Goal: Obtain resource: Download file/media

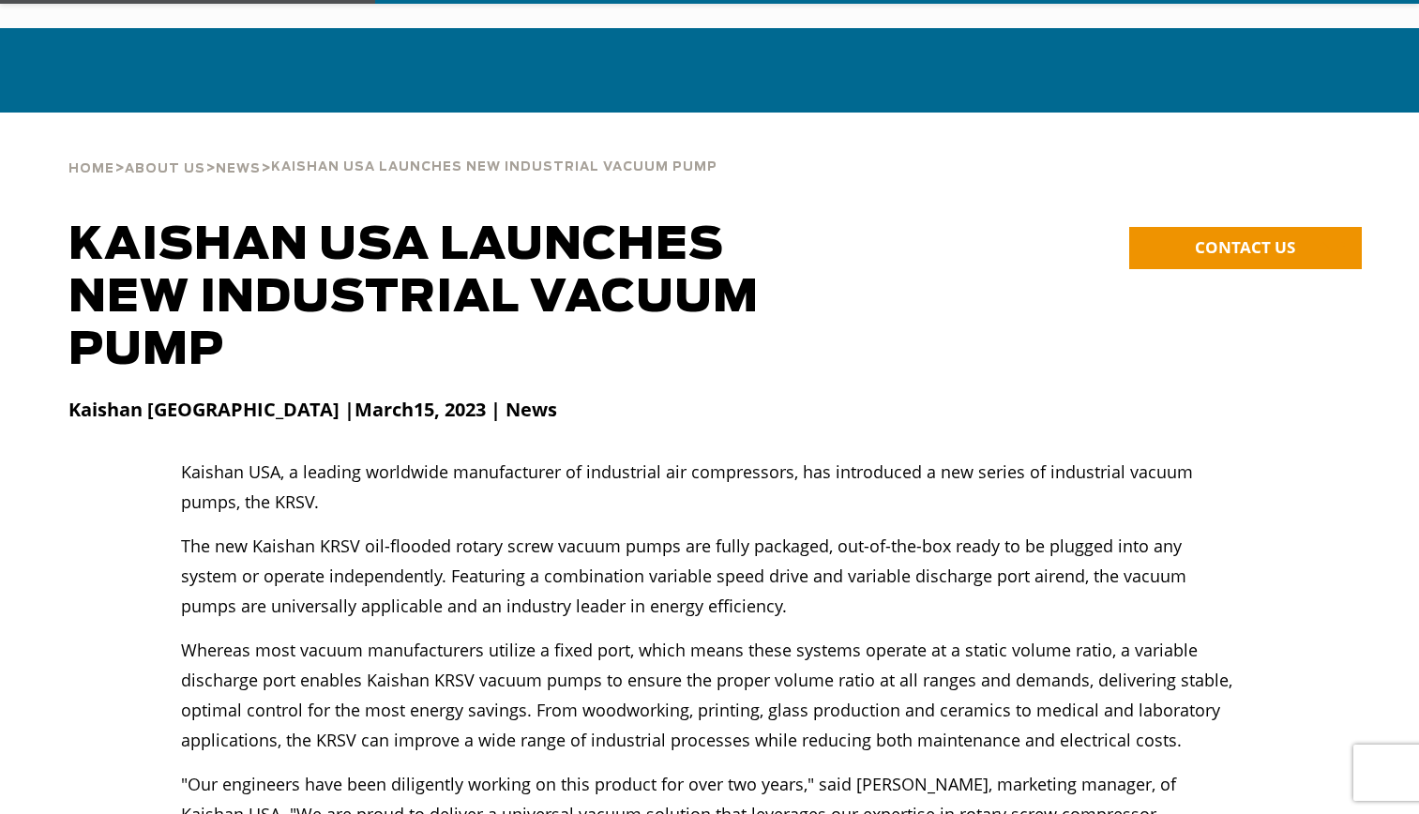
scroll to position [712, 0]
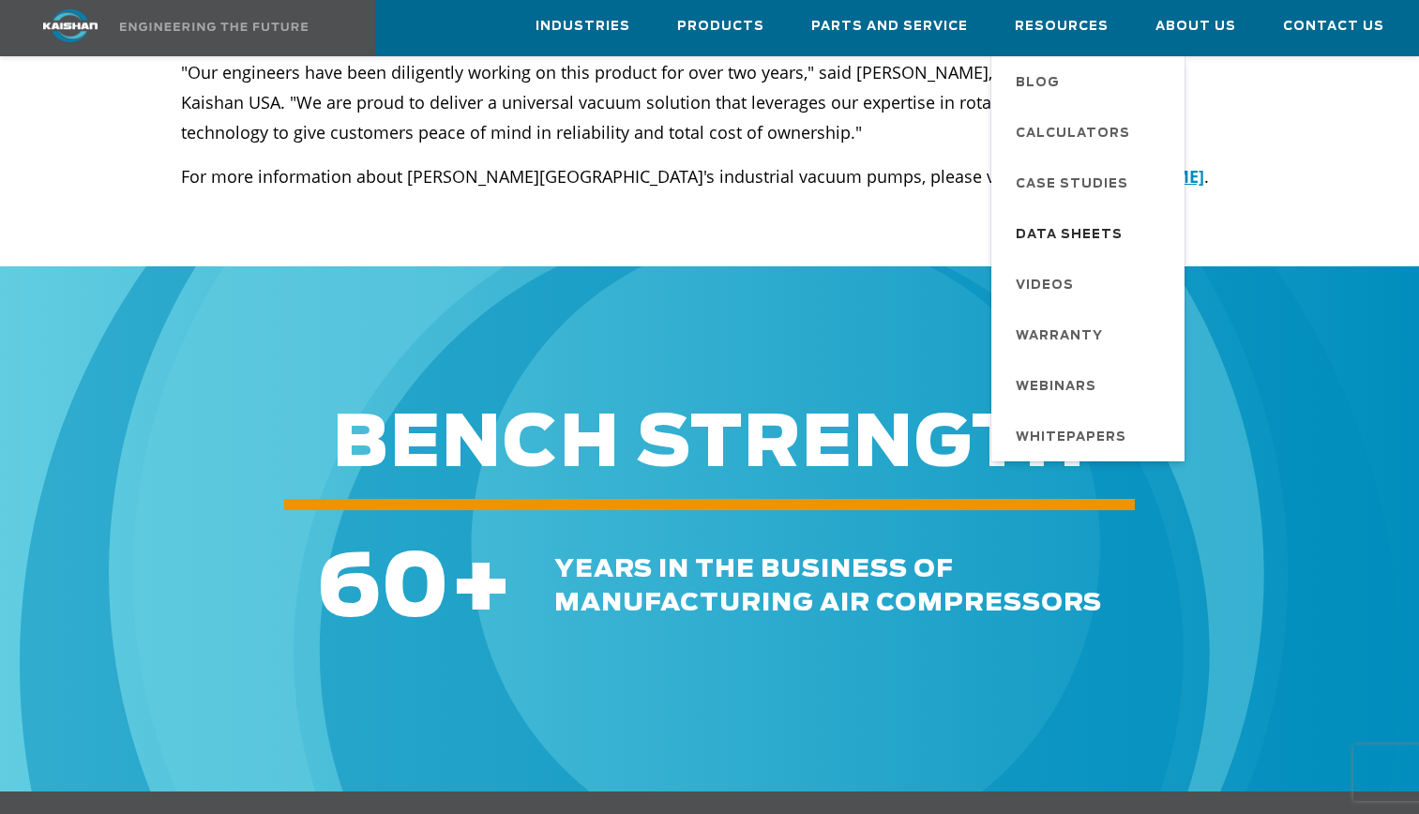
click at [1090, 219] on span "Data Sheets" at bounding box center [1068, 235] width 107 height 32
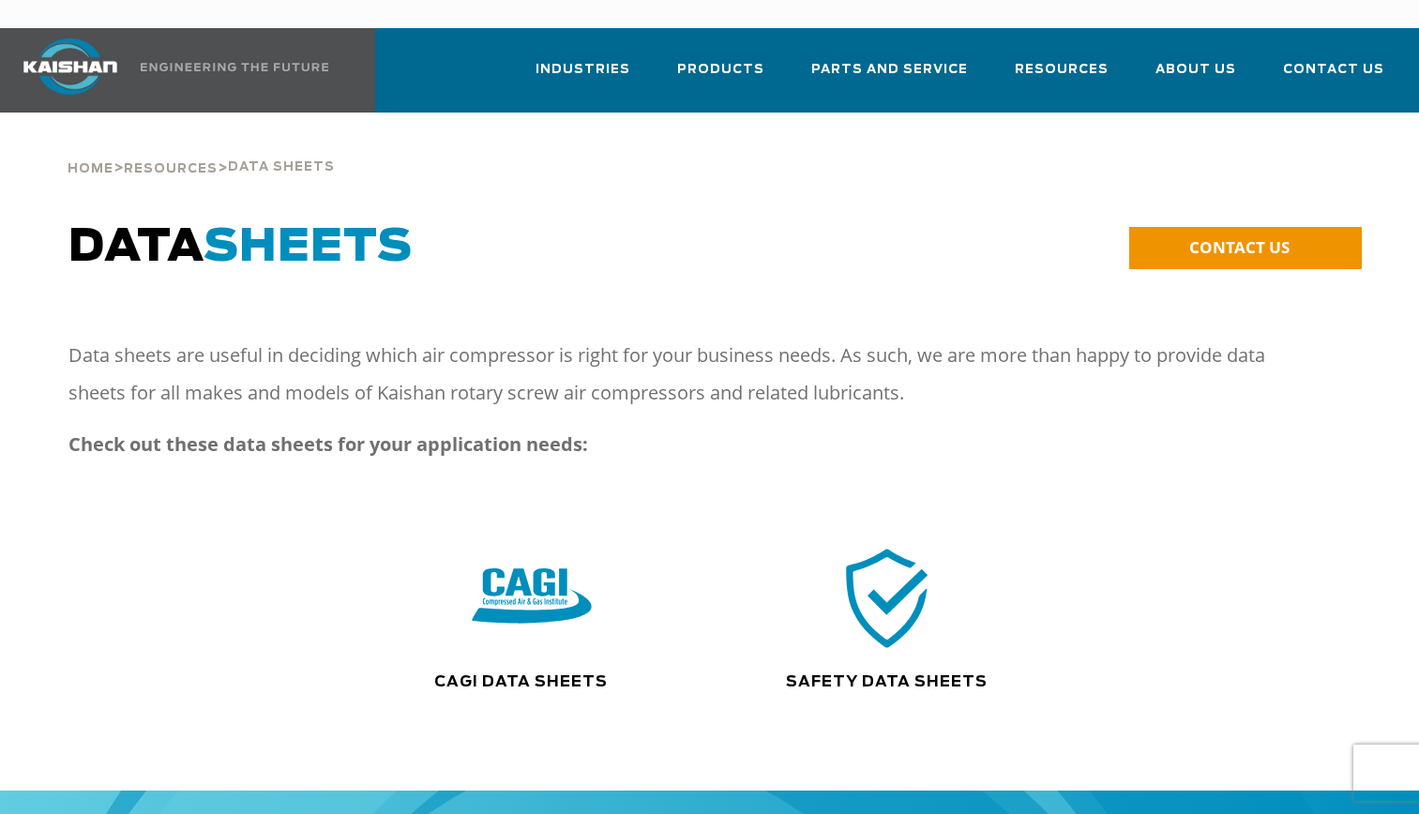
click at [508, 620] on img at bounding box center [533, 597] width 120 height 121
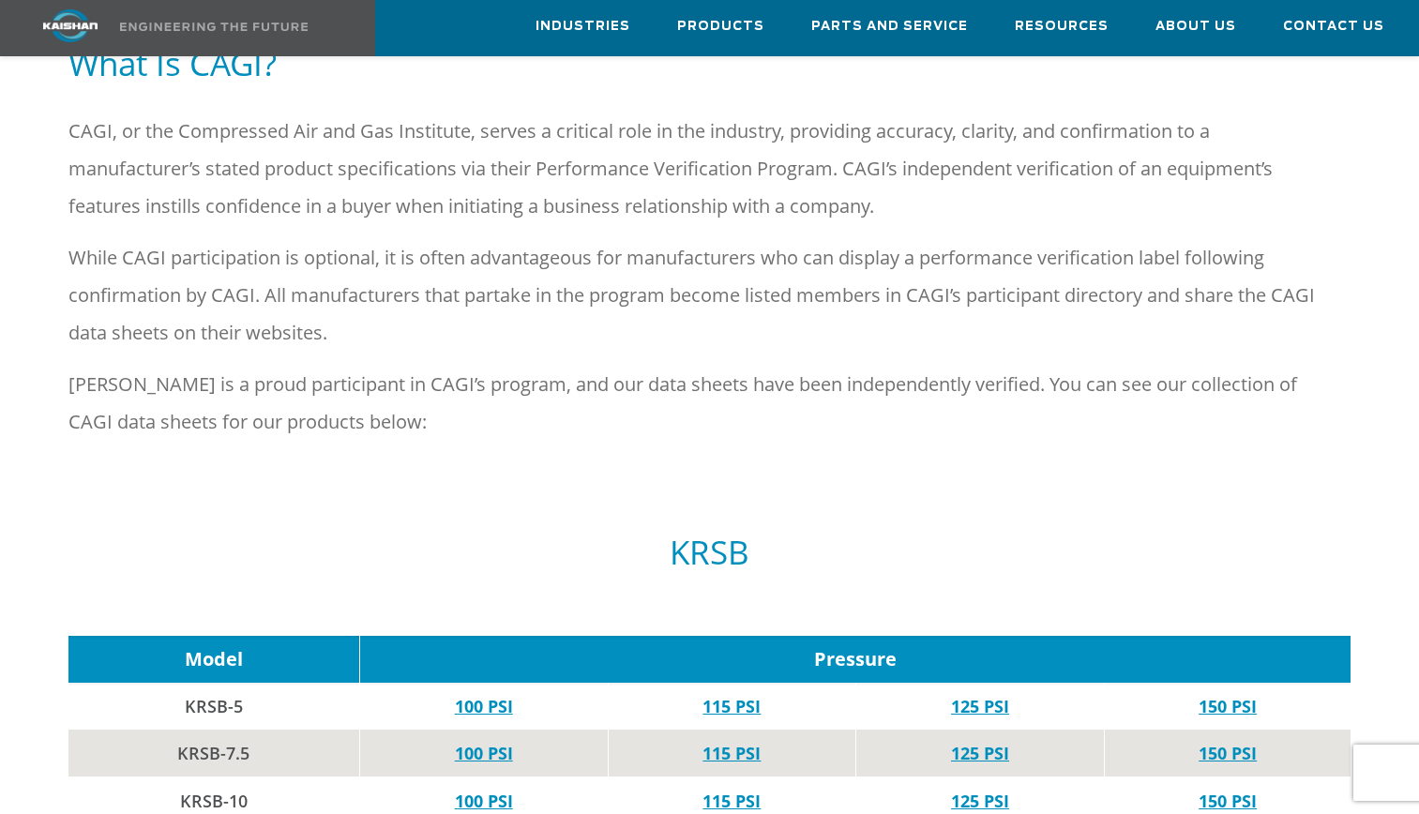
scroll to position [1423, 0]
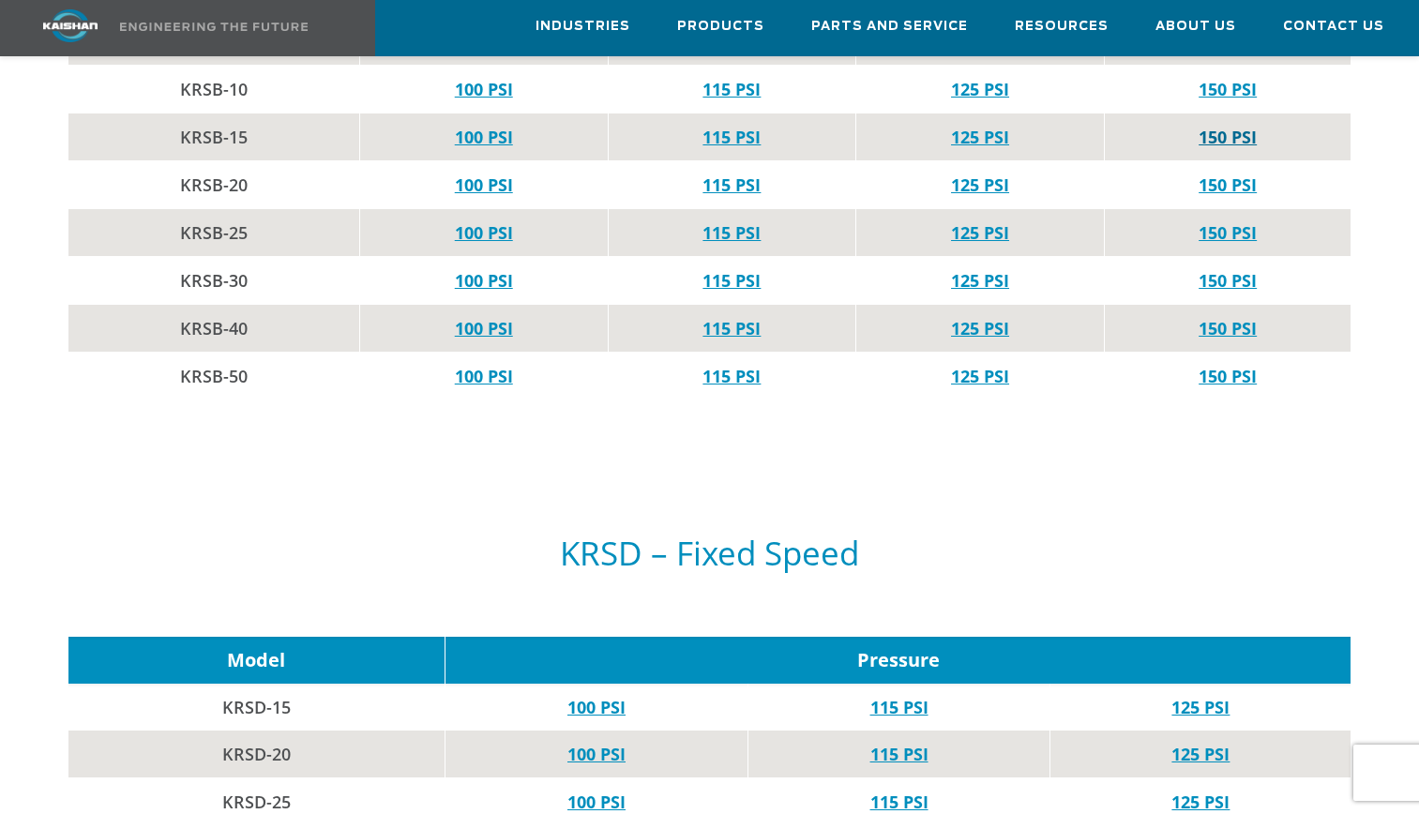
click at [1222, 126] on link "150 PSI" at bounding box center [1227, 137] width 58 height 23
